Goal: Task Accomplishment & Management: Manage account settings

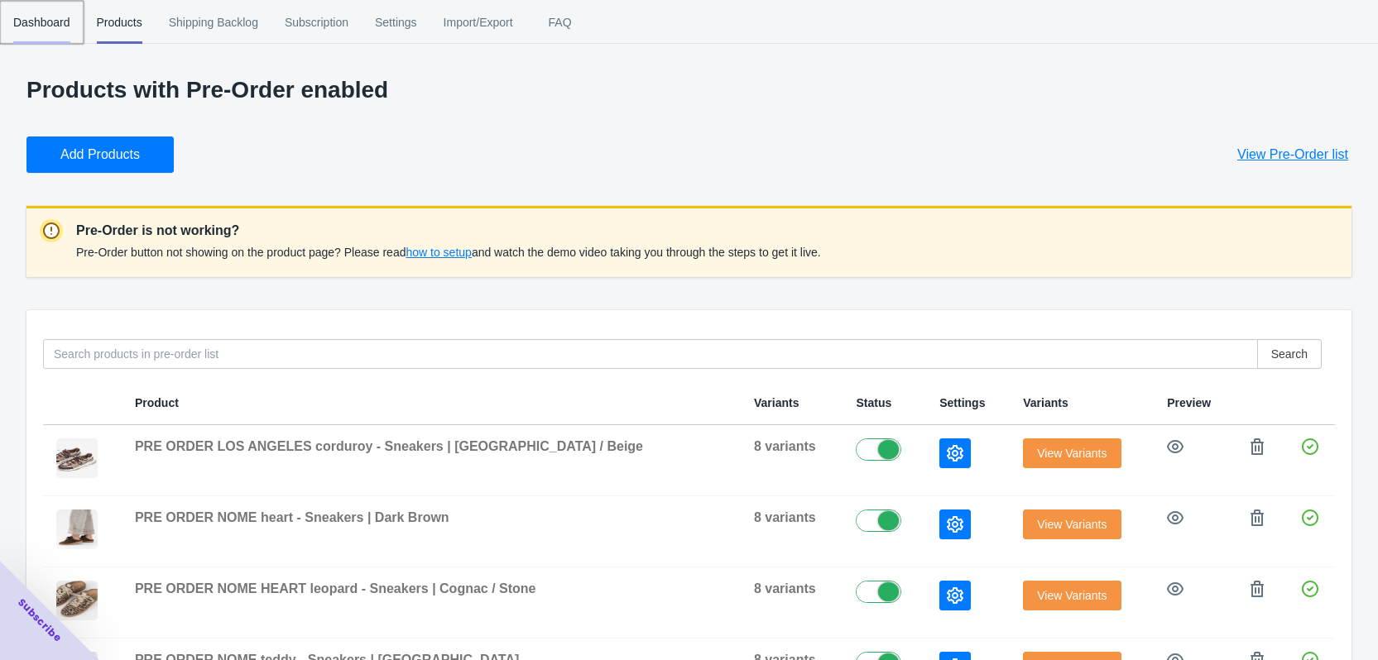
click at [53, 17] on span "Dashboard" at bounding box center [41, 22] width 57 height 43
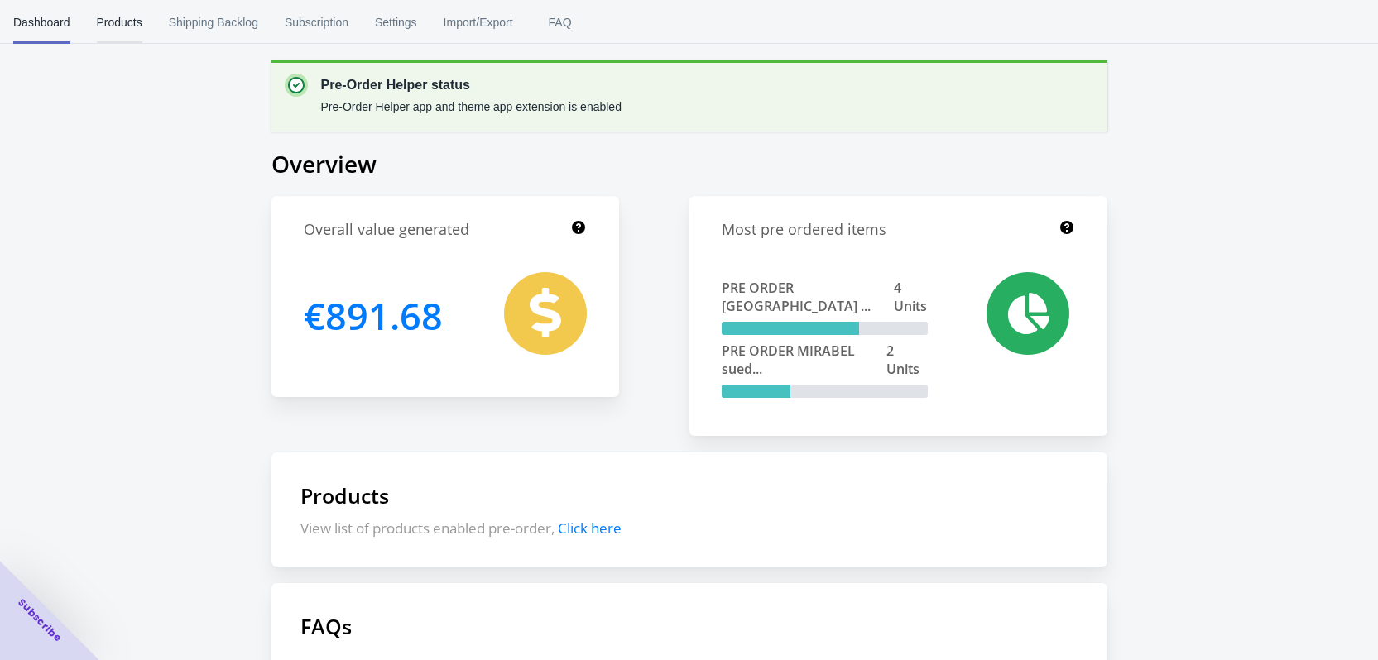
click at [104, 26] on span "Products" at bounding box center [120, 22] width 46 height 43
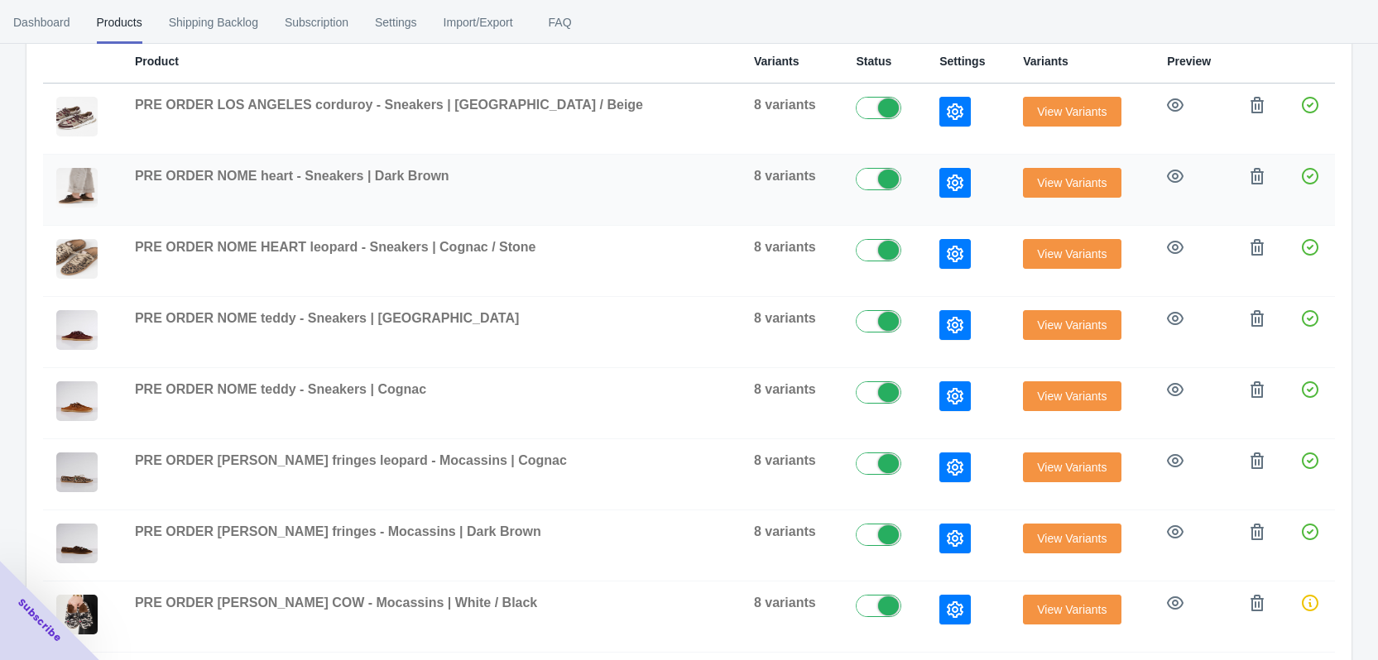
scroll to position [414, 0]
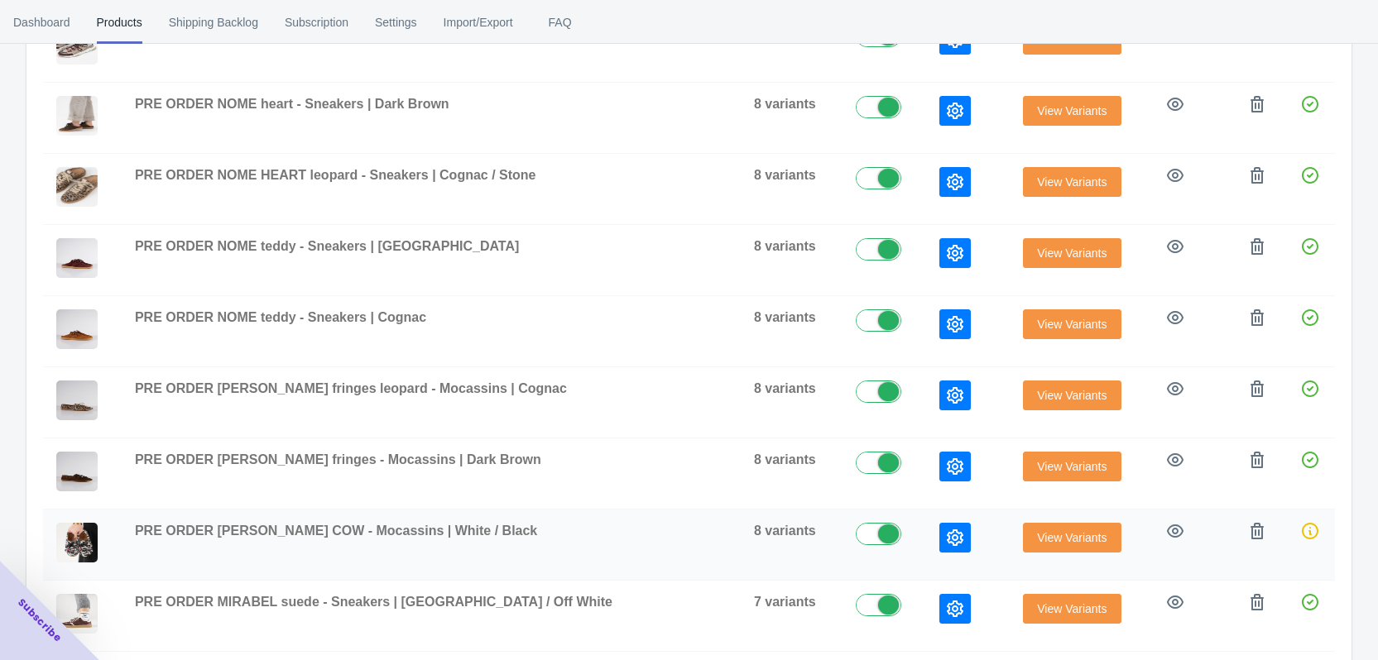
click at [1037, 536] on span "View Variants" at bounding box center [1071, 537] width 69 height 13
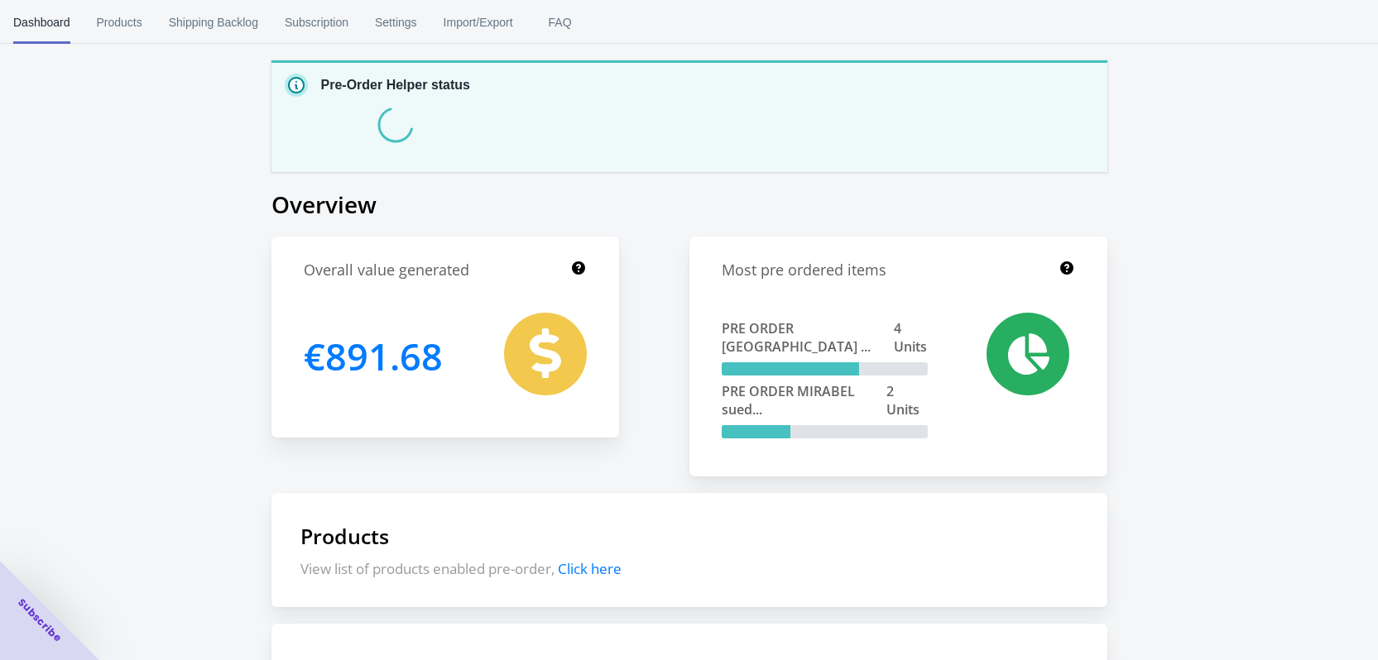
click at [837, 327] on span "PRE ORDER [GEOGRAPHIC_DATA] ..." at bounding box center [807, 337] width 172 height 36
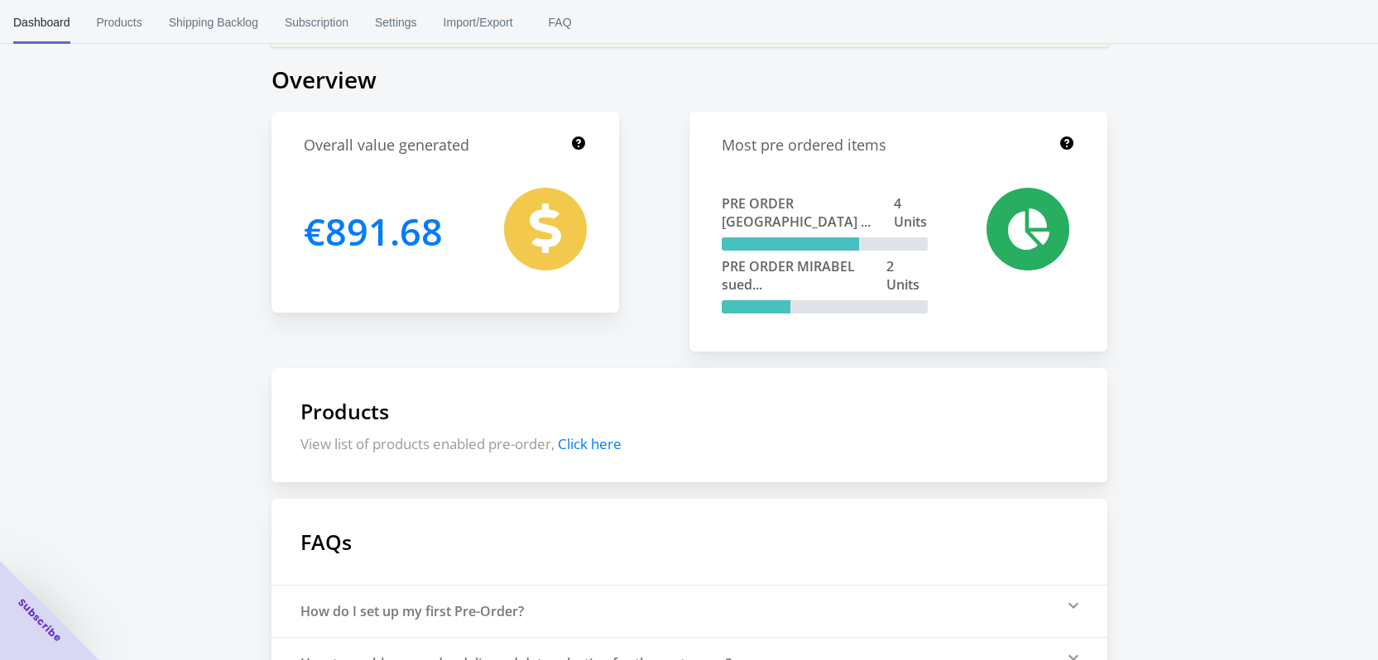
scroll to position [165, 0]
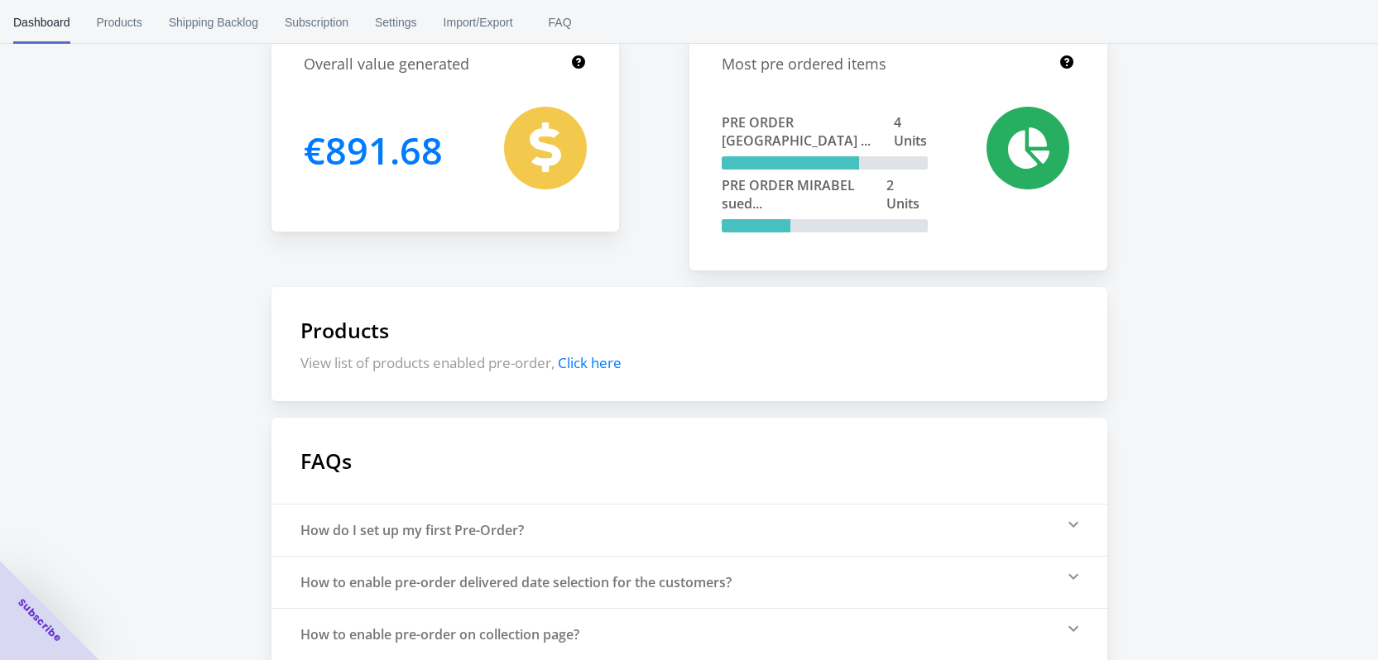
click at [606, 360] on span "Click here" at bounding box center [590, 362] width 64 height 19
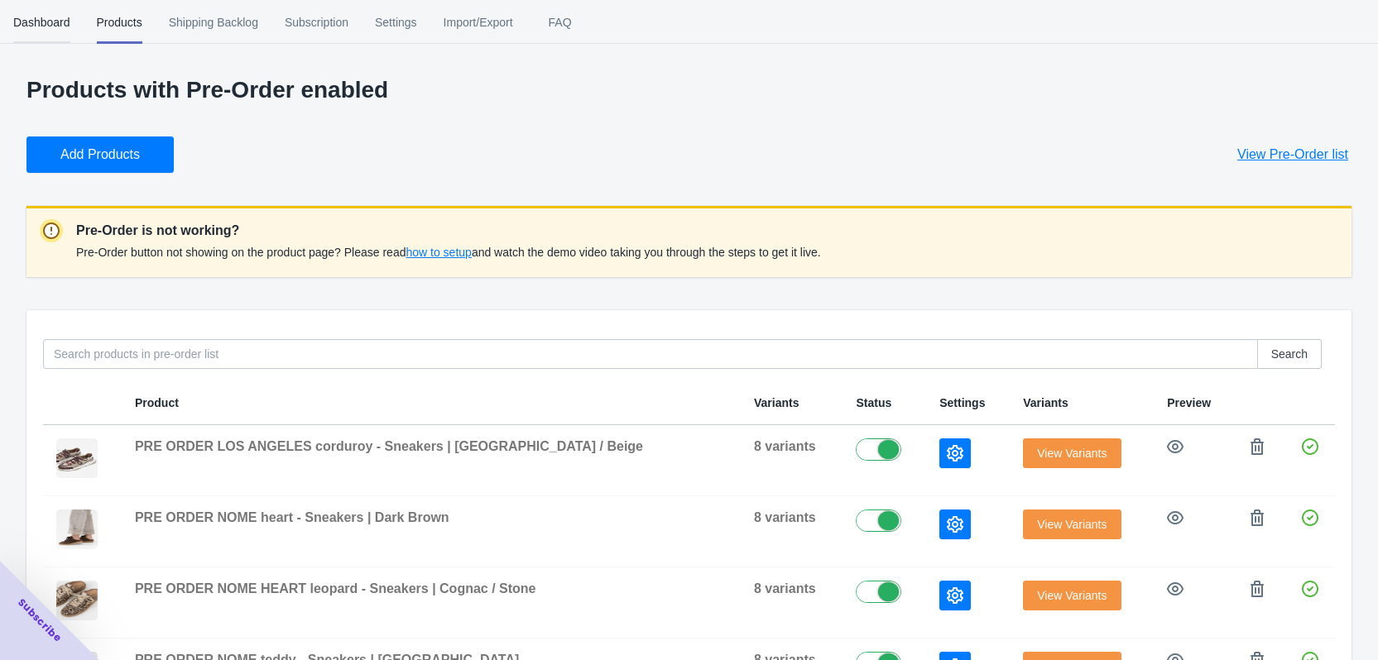
click at [41, 17] on span "Dashboard" at bounding box center [41, 22] width 57 height 43
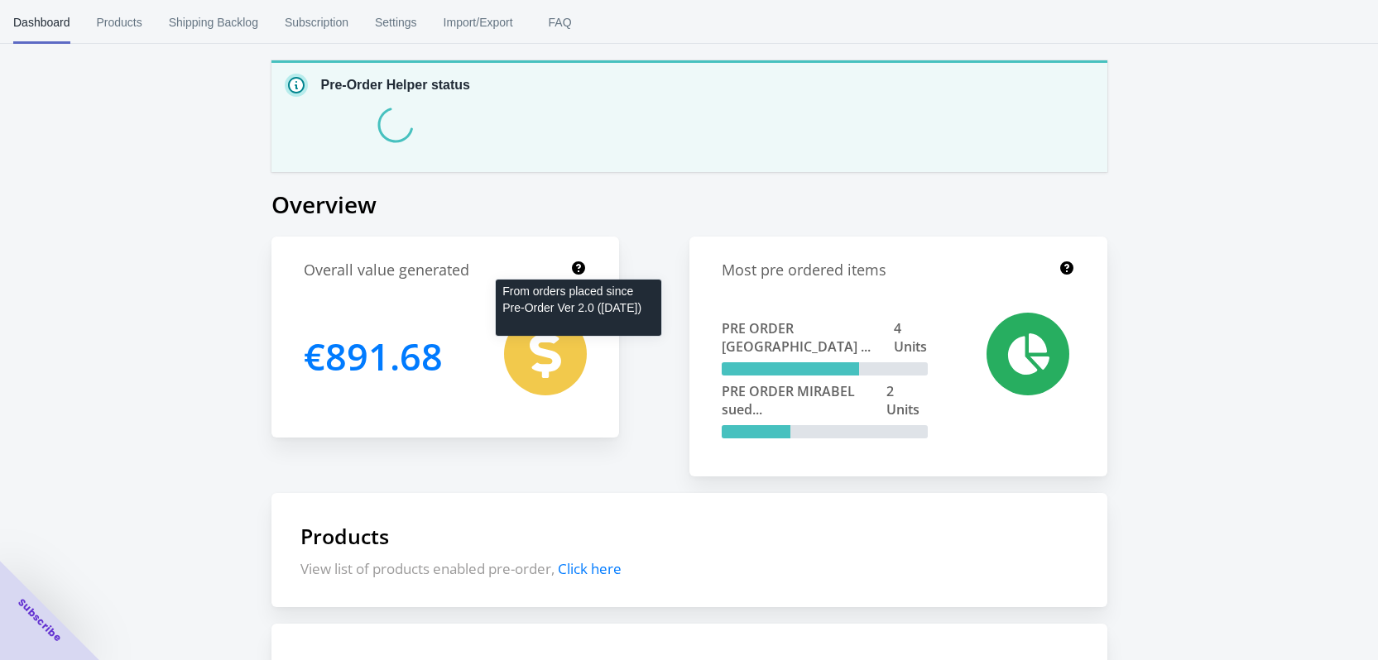
click at [576, 267] on icon at bounding box center [578, 267] width 13 height 13
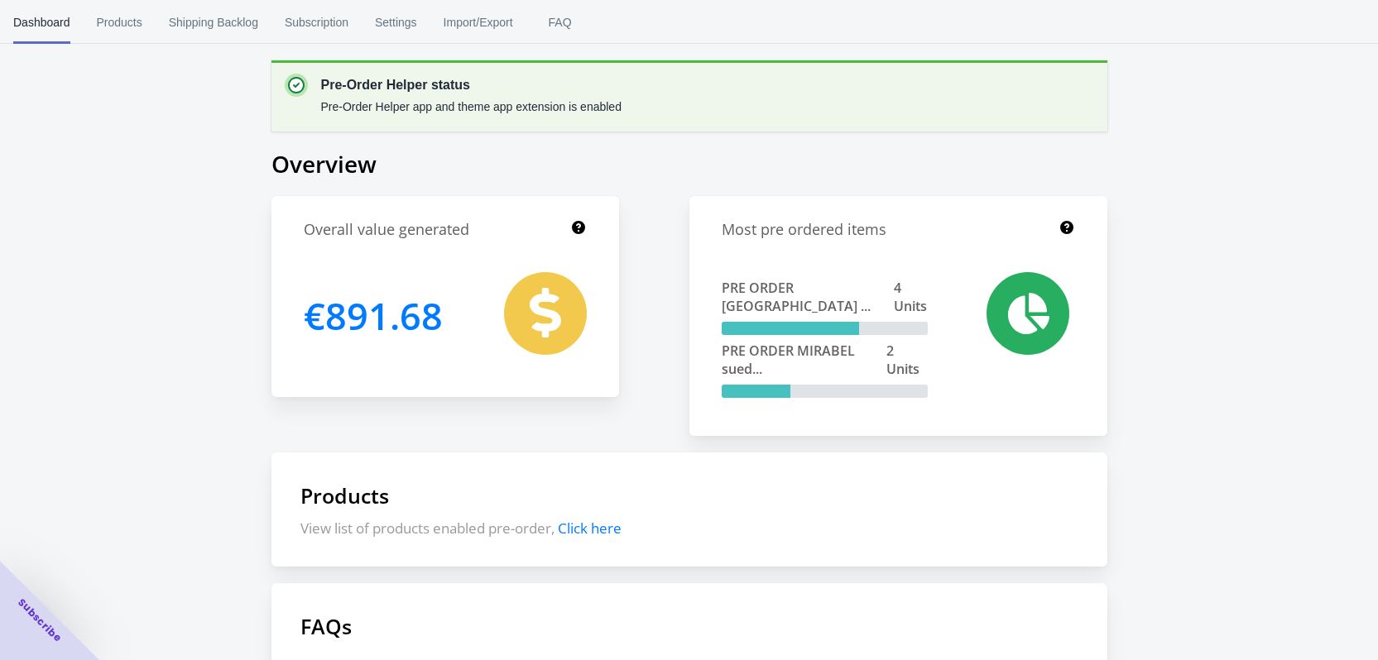
click at [535, 313] on icon at bounding box center [545, 313] width 31 height 50
click at [1042, 306] on icon at bounding box center [1028, 313] width 41 height 41
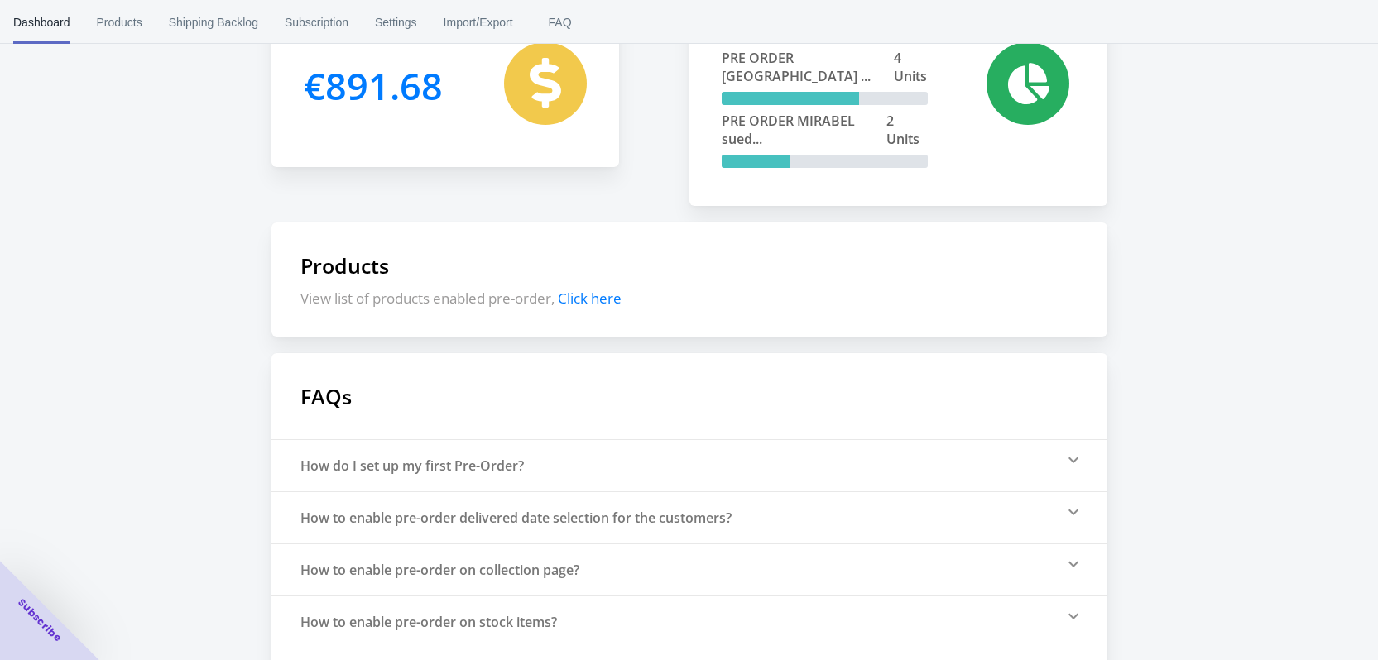
scroll to position [286, 0]
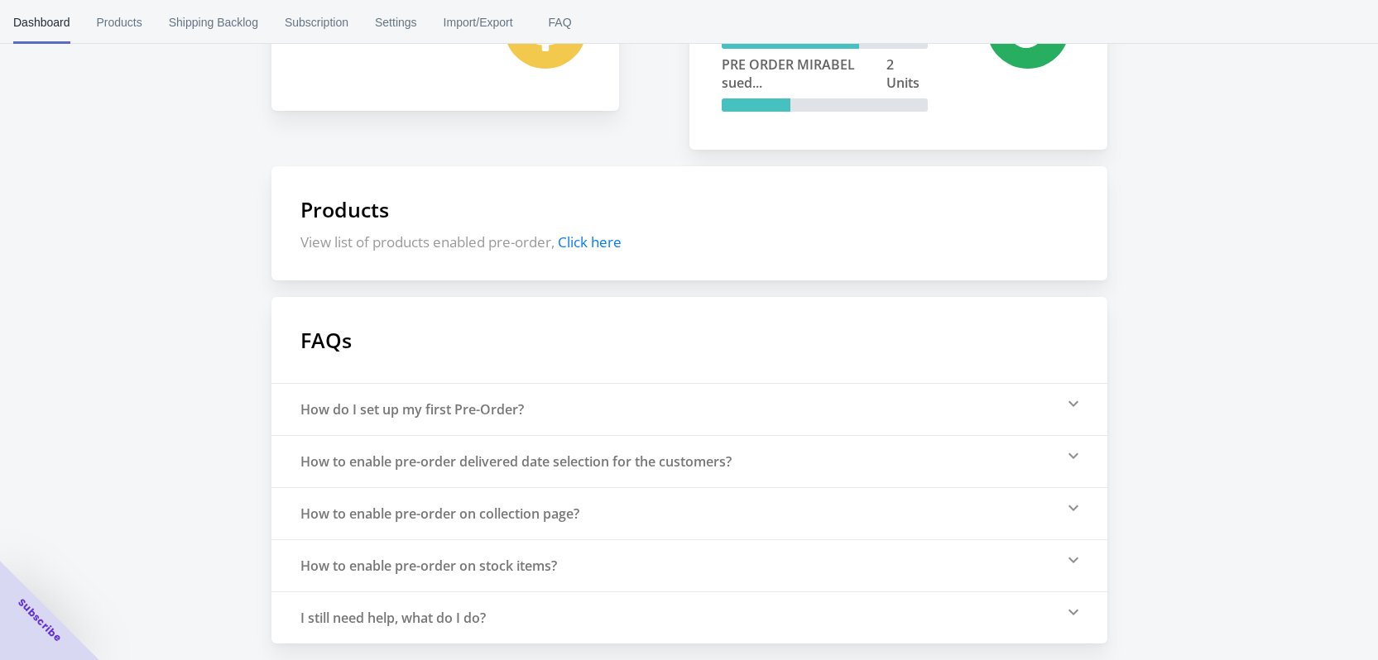
click at [606, 242] on span "Click here" at bounding box center [590, 241] width 64 height 19
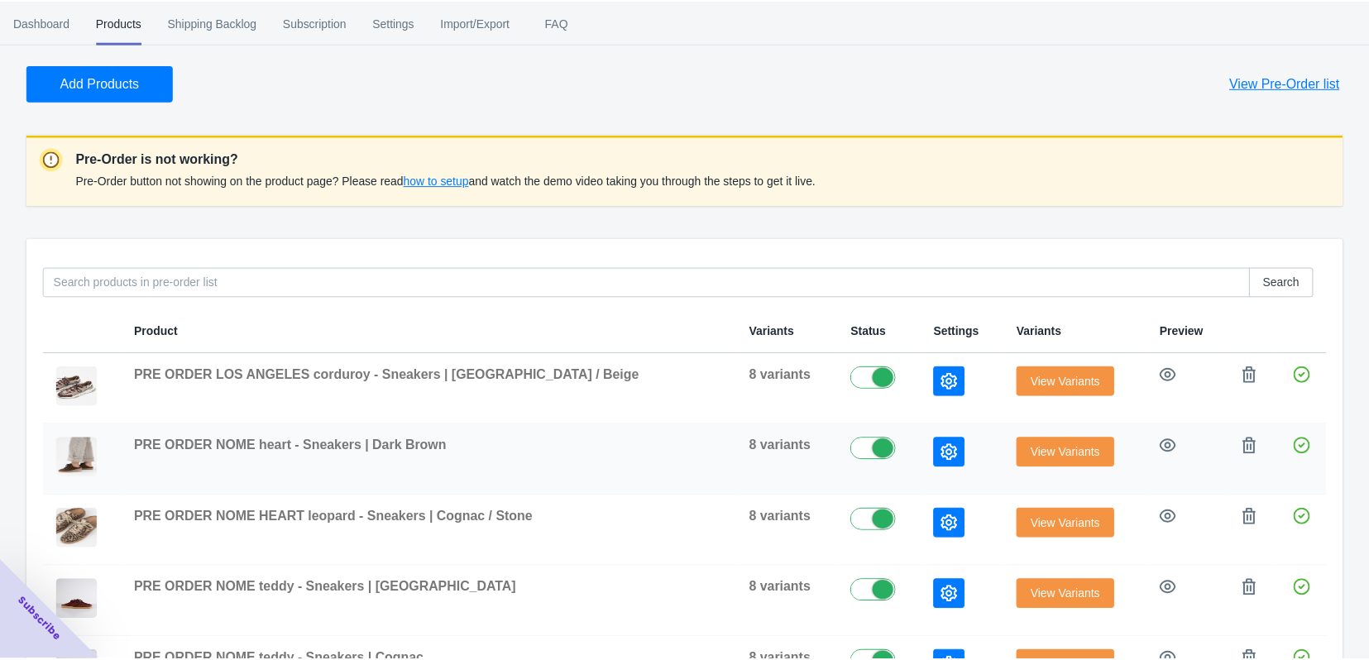
scroll to position [0, 0]
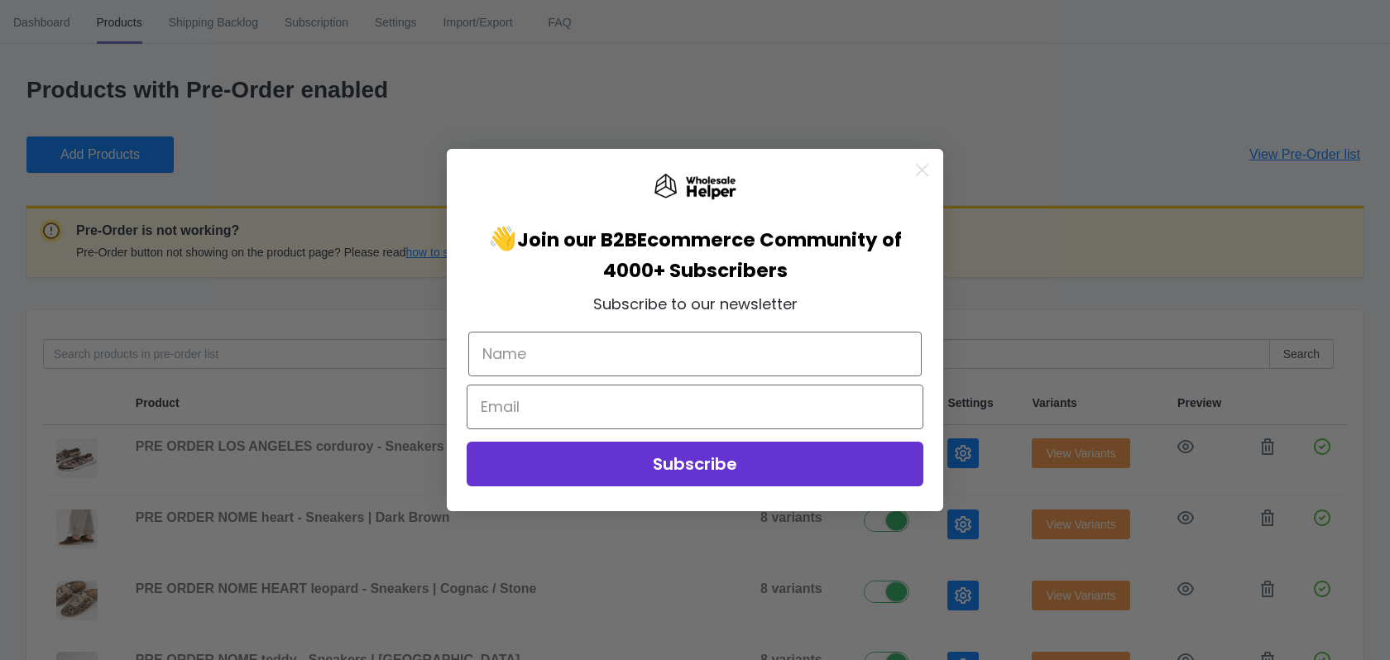
click at [924, 172] on icon "Close dialog" at bounding box center [923, 171] width 12 height 12
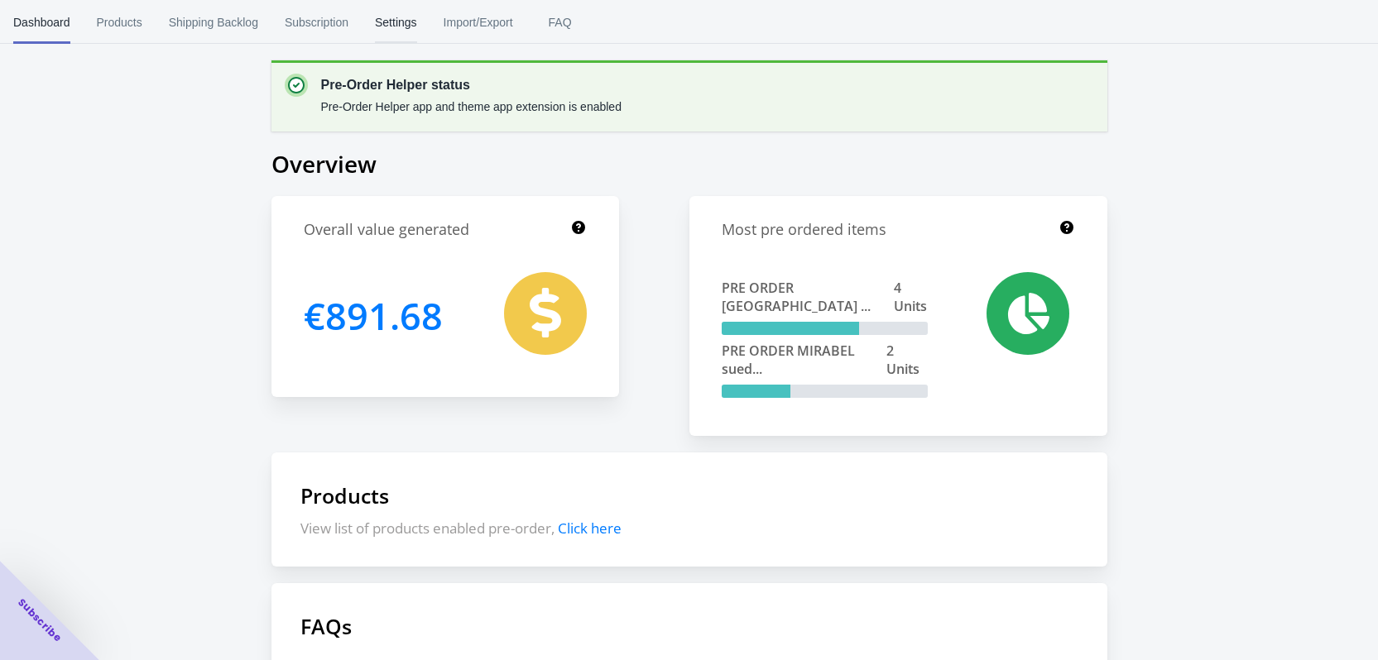
click at [395, 17] on span "Settings" at bounding box center [396, 22] width 42 height 43
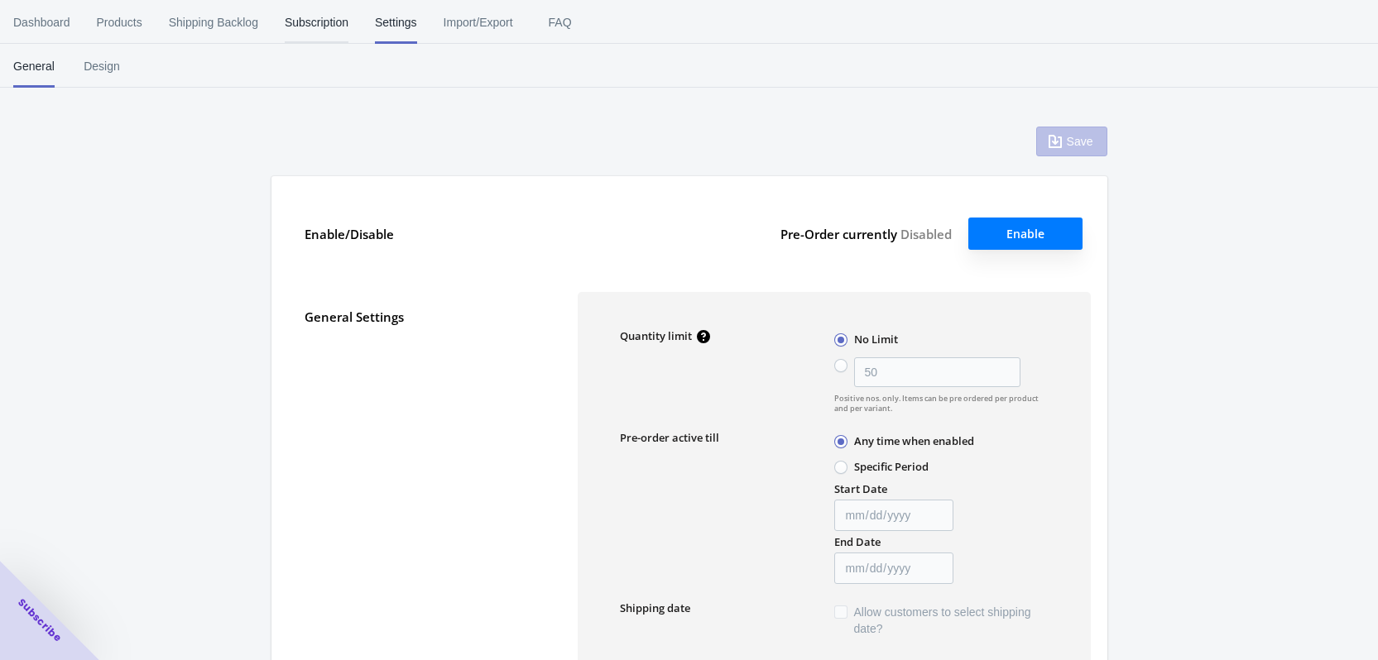
click at [305, 25] on span "Subscription" at bounding box center [317, 22] width 64 height 43
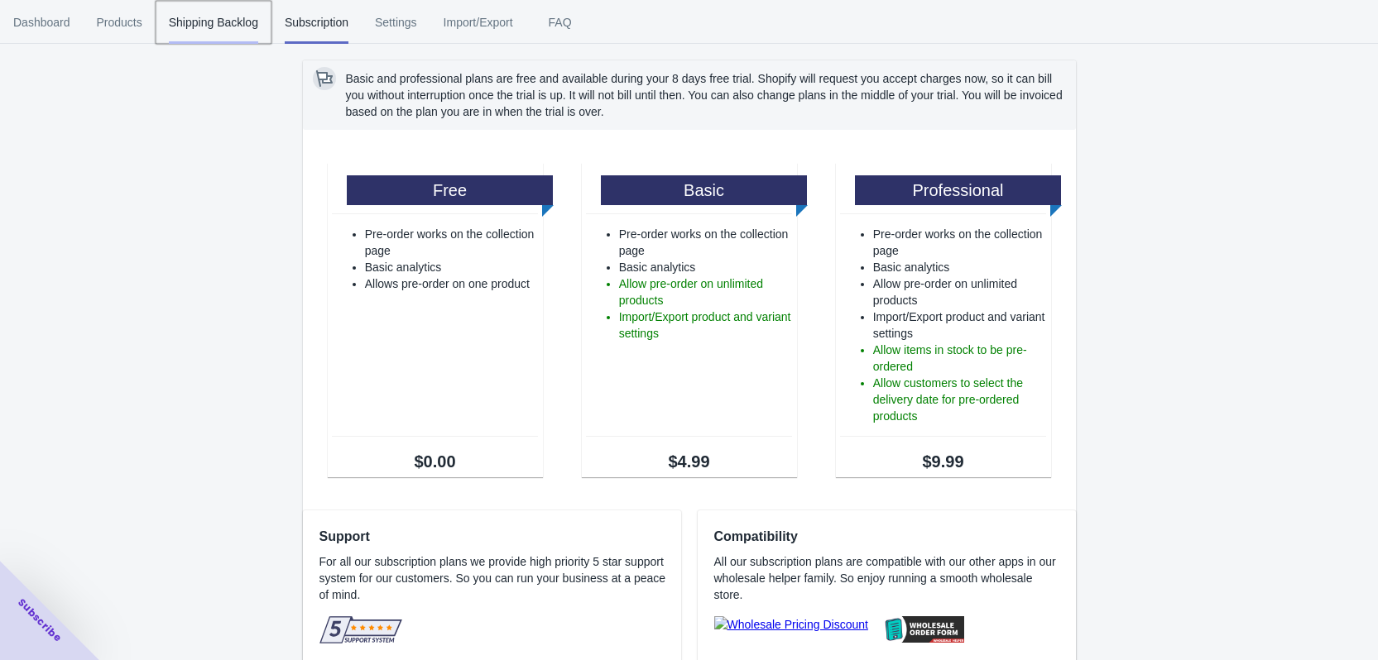
click at [213, 32] on span "Shipping Backlog" at bounding box center [213, 22] width 89 height 43
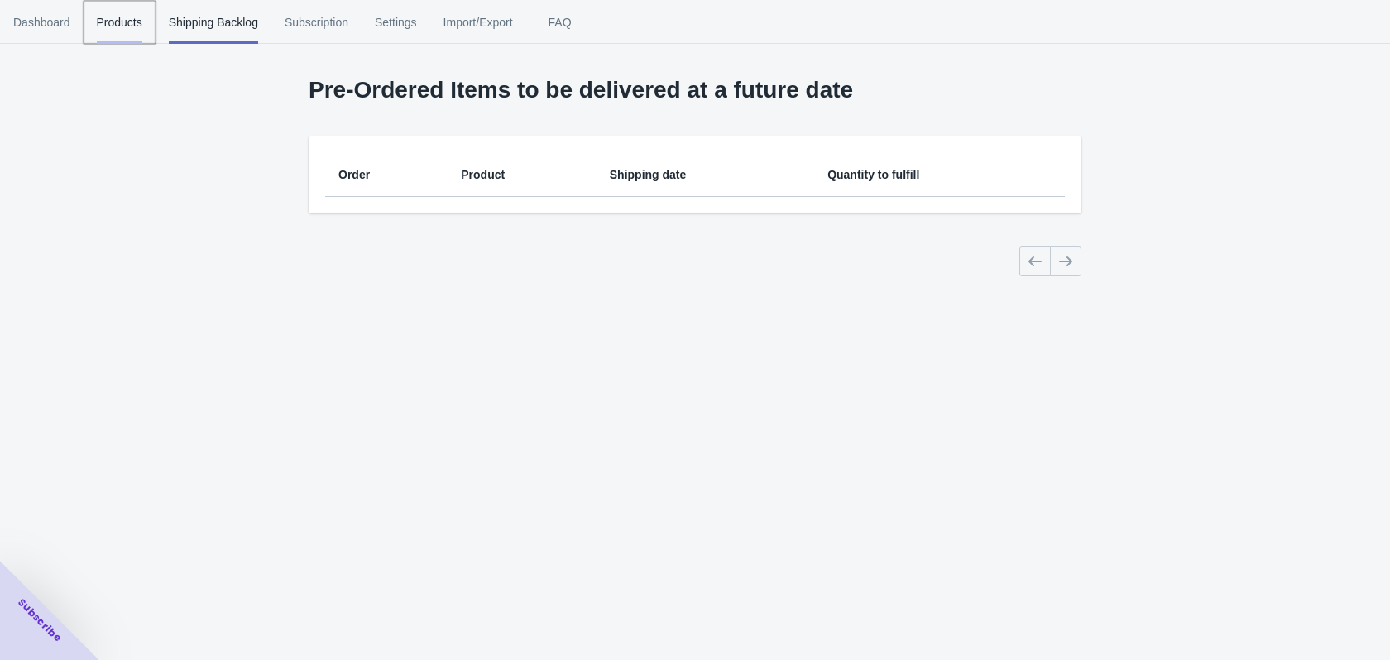
click at [121, 14] on span "Products" at bounding box center [120, 22] width 46 height 43
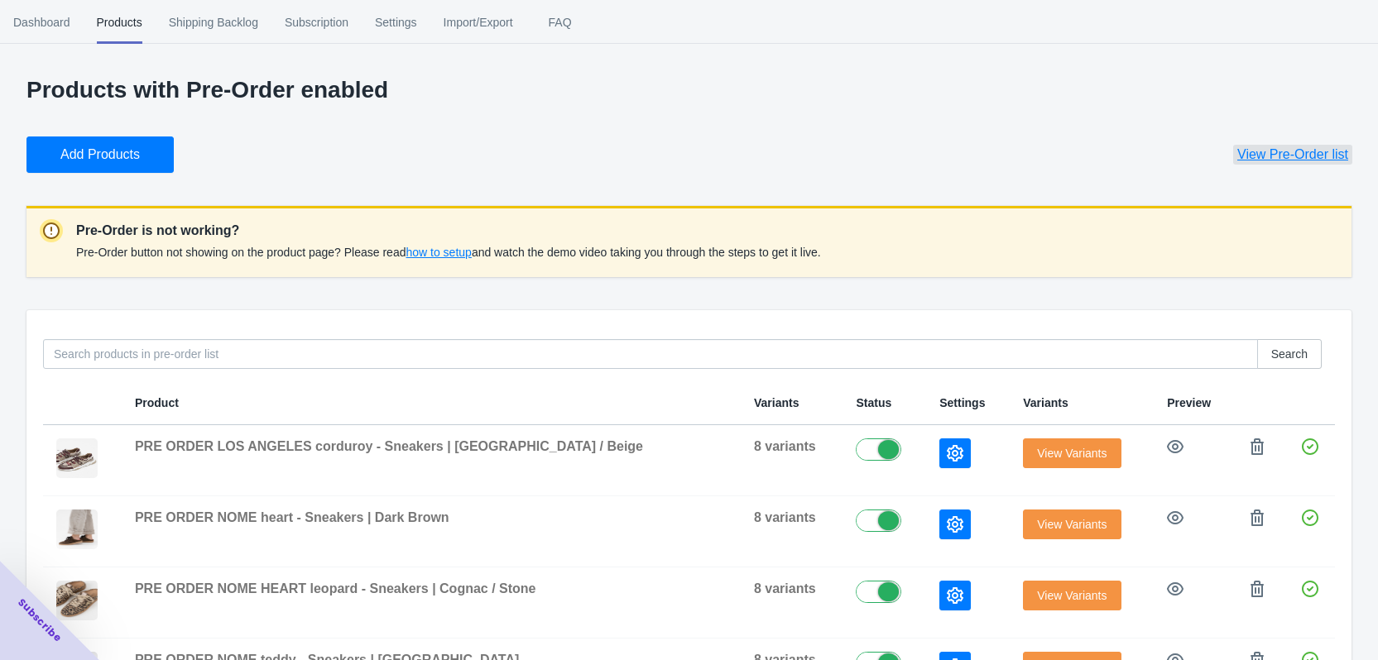
click at [1315, 155] on span "View Pre-Order list" at bounding box center [1292, 154] width 111 height 17
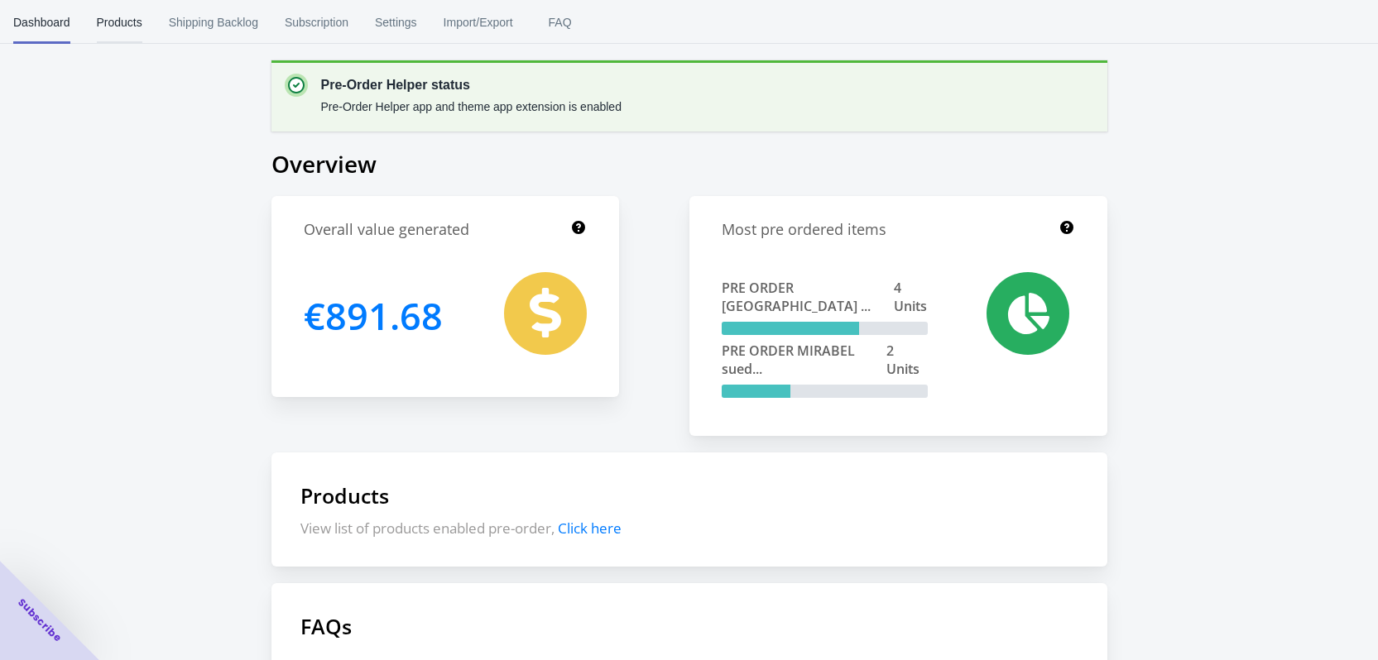
click at [128, 27] on span "Products" at bounding box center [120, 22] width 46 height 43
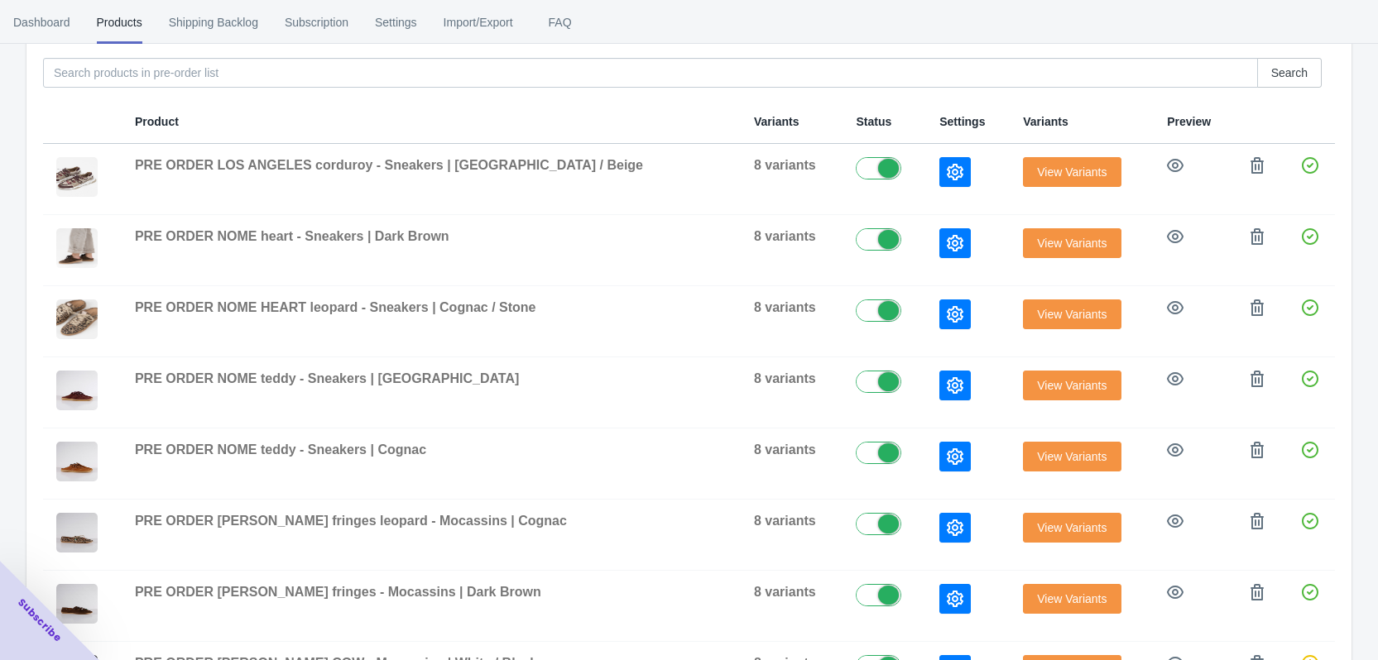
scroll to position [248, 0]
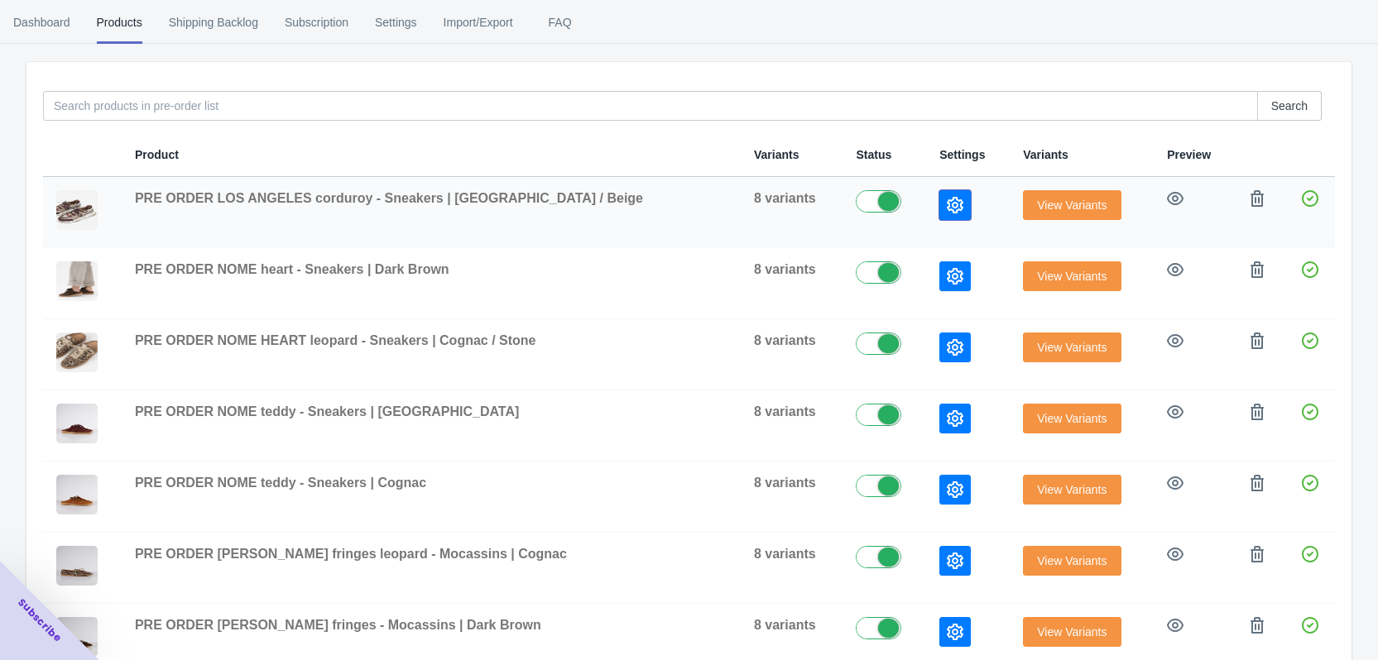
click at [939, 207] on button "button" at bounding box center [954, 205] width 31 height 30
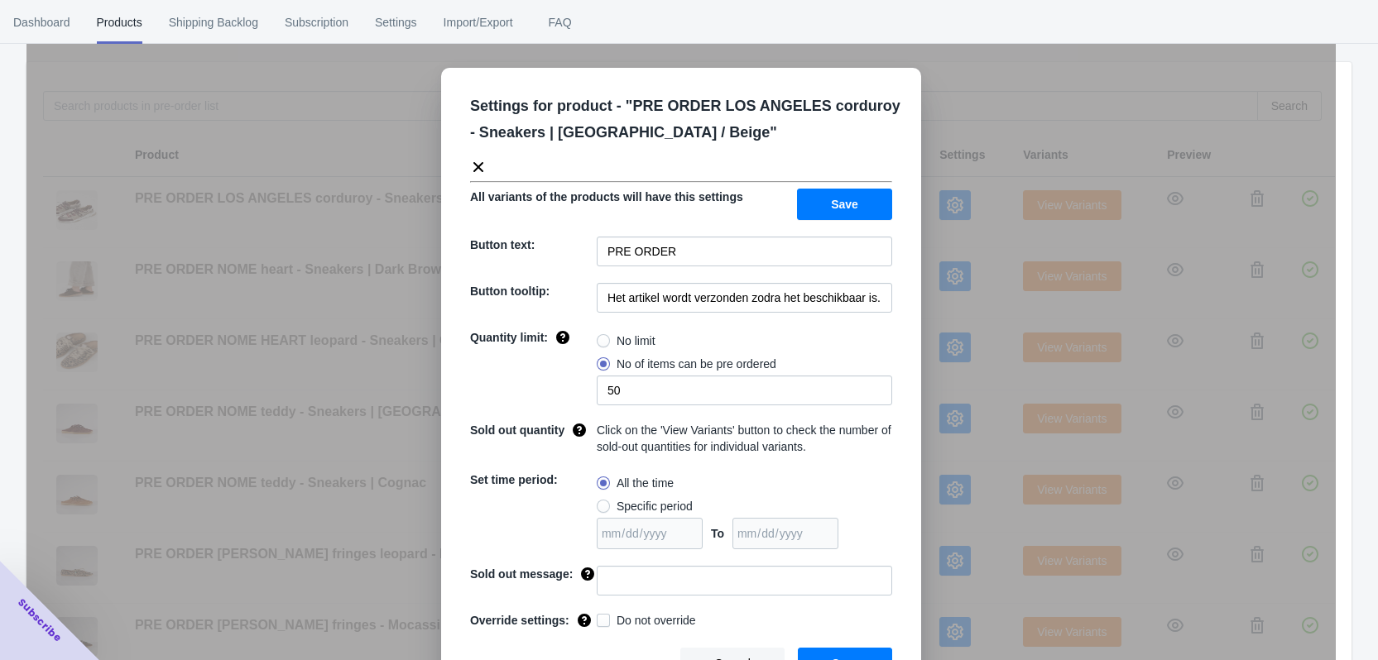
click at [1042, 220] on div "Settings for product - " PRE ORDER LOS ANGELES corduroy - Sneakers | Bordeaux /…" at bounding box center [680, 371] width 1309 height 660
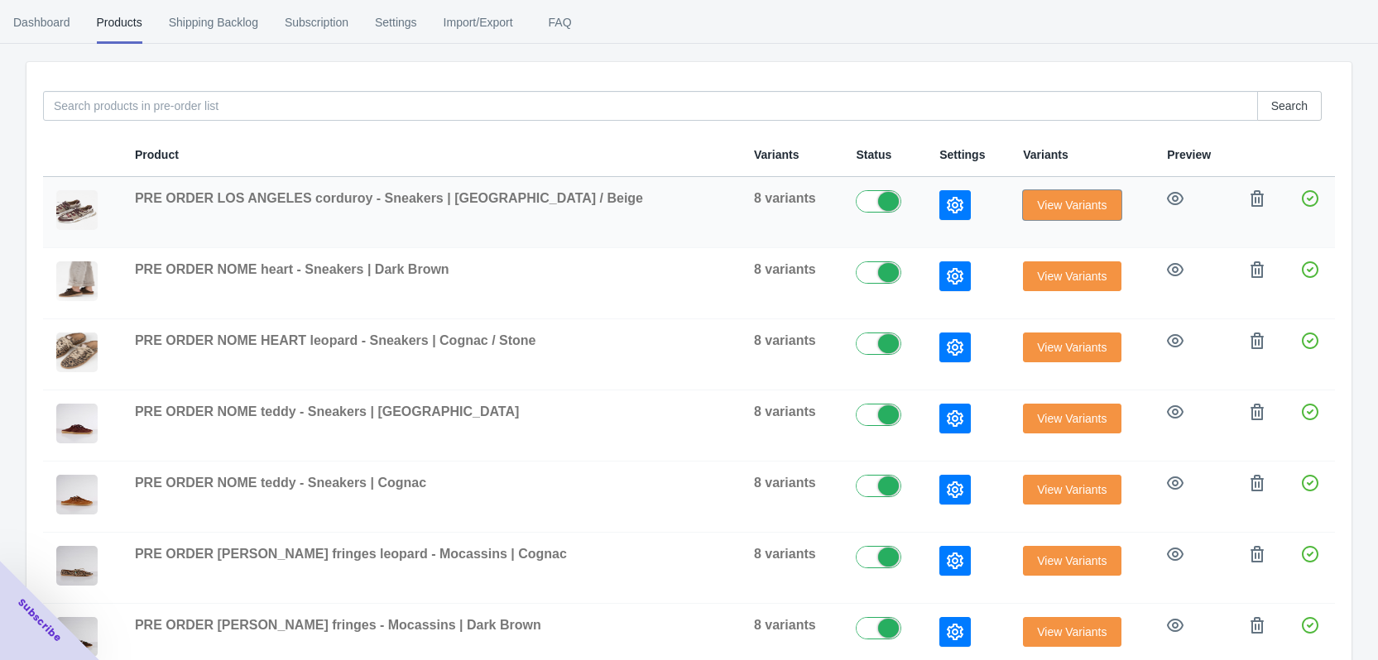
click at [1039, 205] on span "View Variants" at bounding box center [1071, 205] width 69 height 13
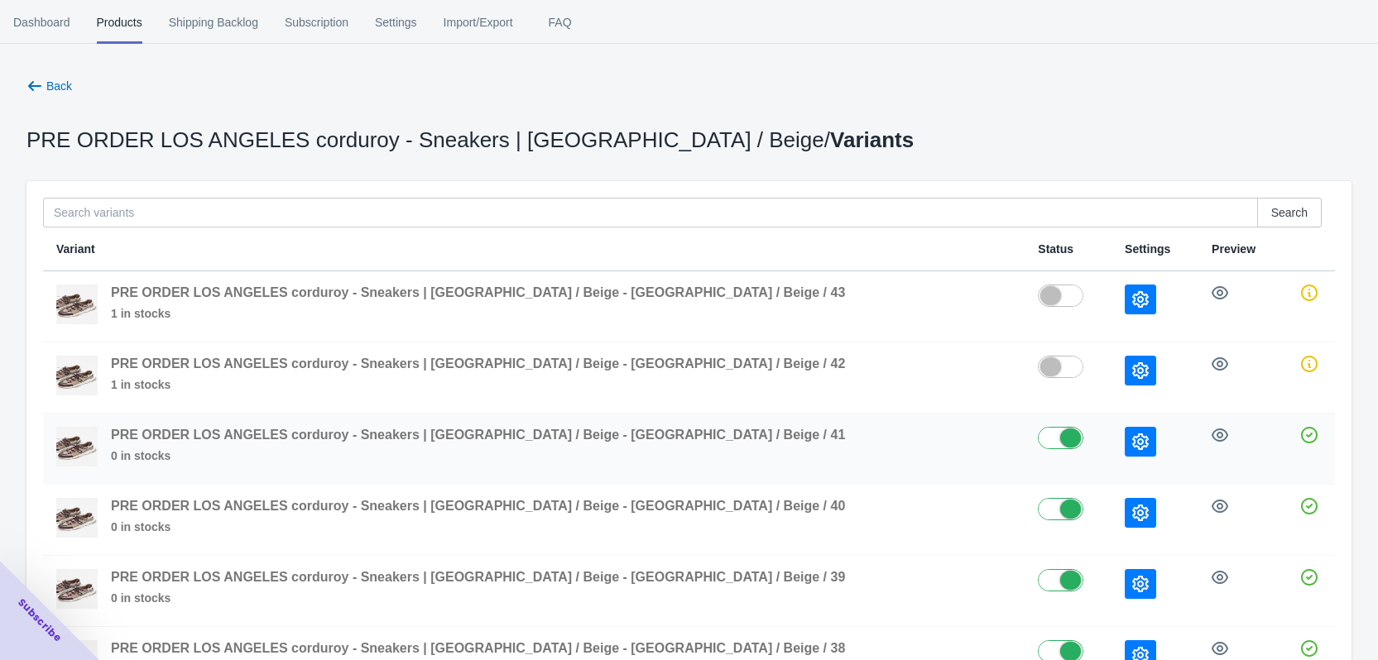
scroll to position [280, 0]
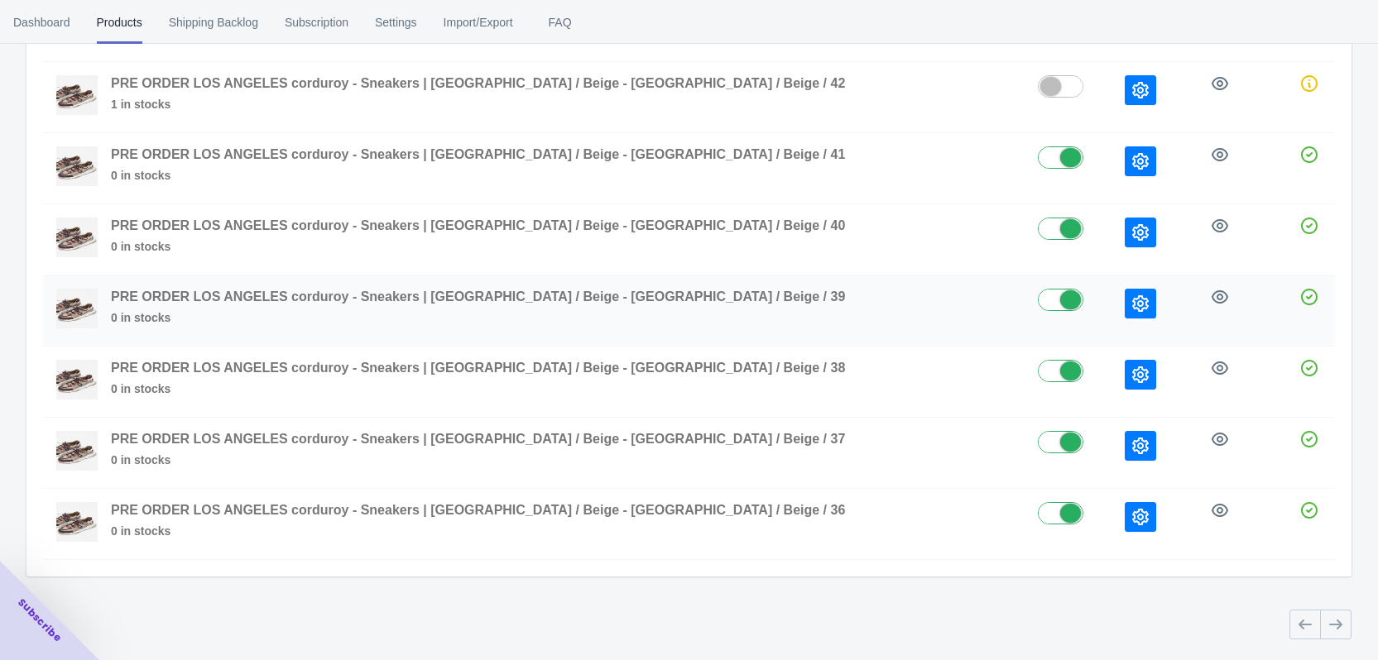
click at [1124, 311] on button "button" at bounding box center [1139, 304] width 31 height 30
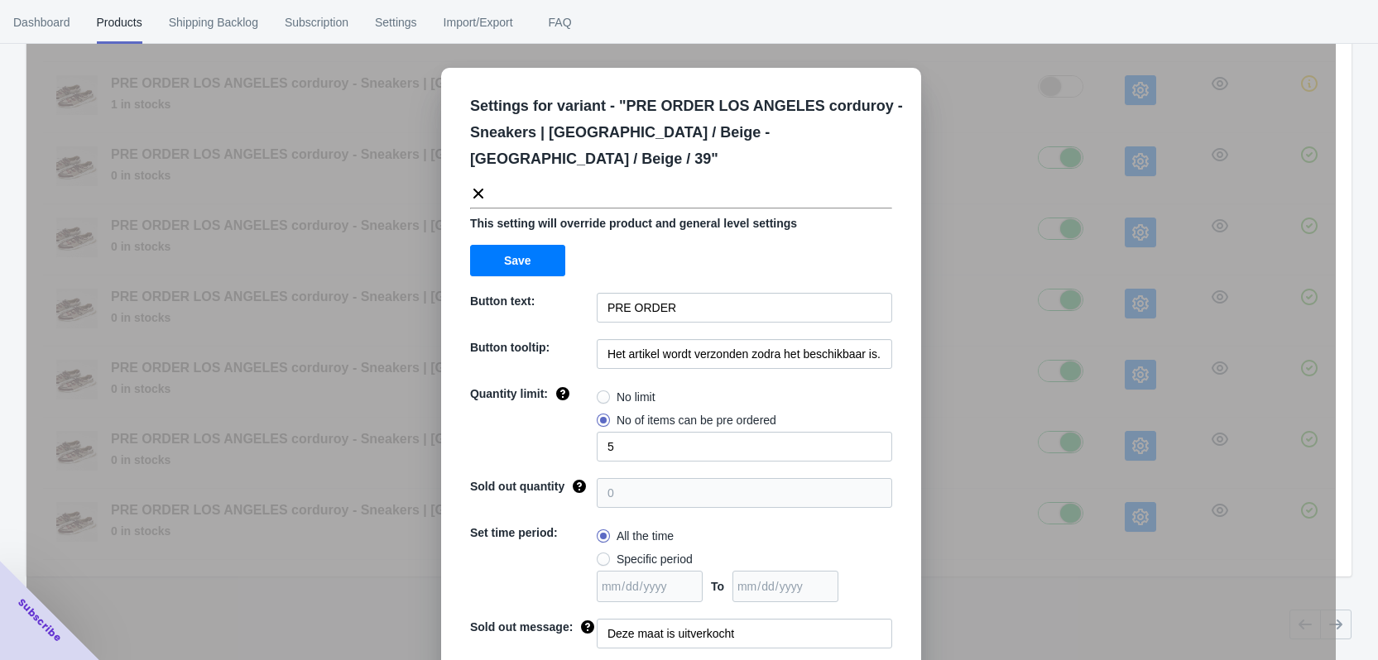
click at [1053, 262] on div "Settings for variant - " PRE ORDER LOS ANGELES corduroy - Sneakers | Bordeaux /…" at bounding box center [680, 371] width 1309 height 660
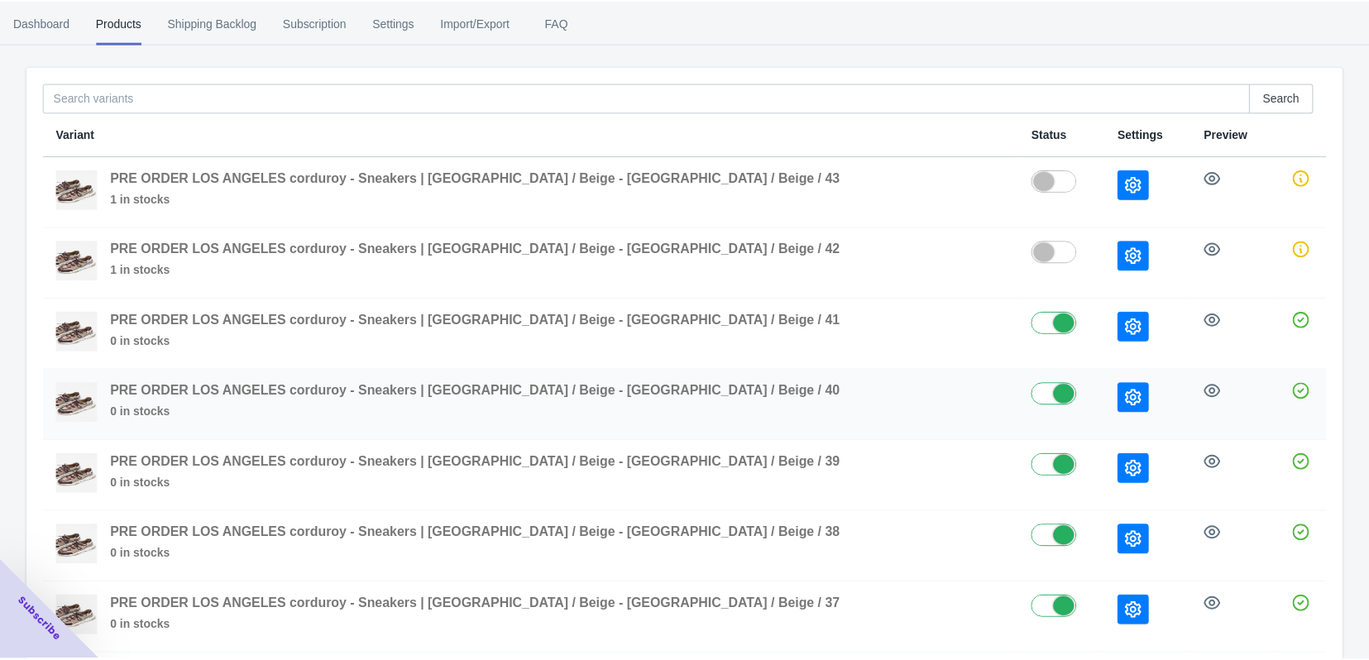
scroll to position [32, 0]
